Goal: Task Accomplishment & Management: Complete application form

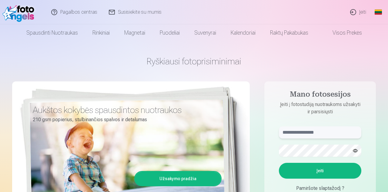
click at [335, 128] on input "text" at bounding box center [320, 132] width 83 height 12
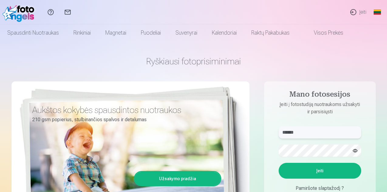
type input "******"
click at [325, 168] on button "Įeiti" at bounding box center [320, 171] width 83 height 16
click at [354, 150] on button "button" at bounding box center [355, 151] width 12 height 12
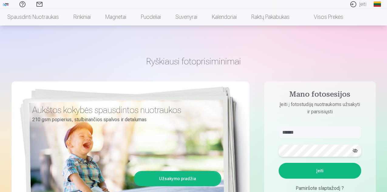
scroll to position [61, 0]
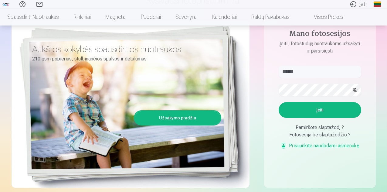
click at [326, 118] on button "Įeiti" at bounding box center [320, 110] width 83 height 16
click at [319, 149] on link "Prisijunkite naudodami asmenukę" at bounding box center [319, 145] width 79 height 7
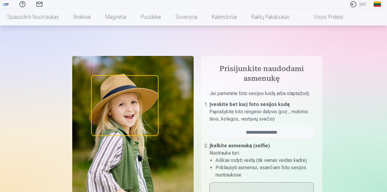
scroll to position [168, 0]
